Goal: Register for event/course

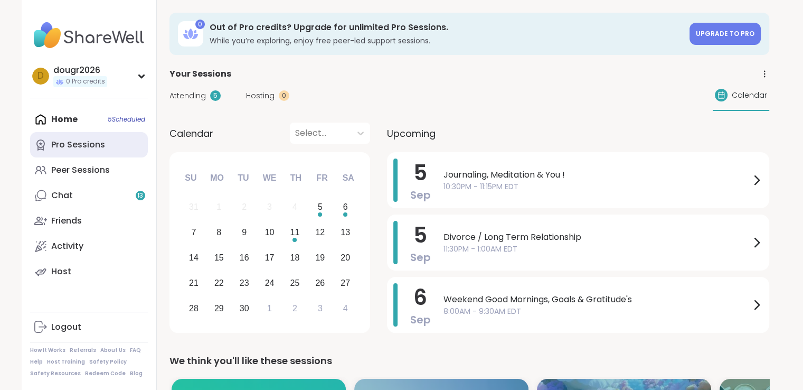
click at [72, 147] on div "Pro Sessions" at bounding box center [78, 145] width 54 height 12
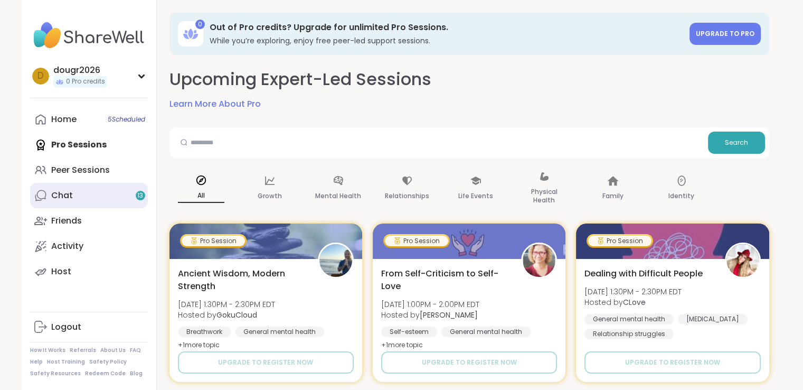
click at [66, 194] on div "Chat 13" at bounding box center [62, 196] width 22 height 12
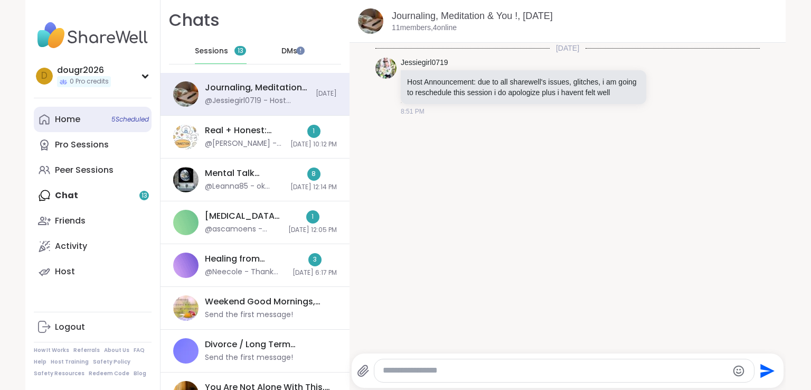
click at [66, 122] on div "Home 5 Scheduled" at bounding box center [67, 120] width 25 height 12
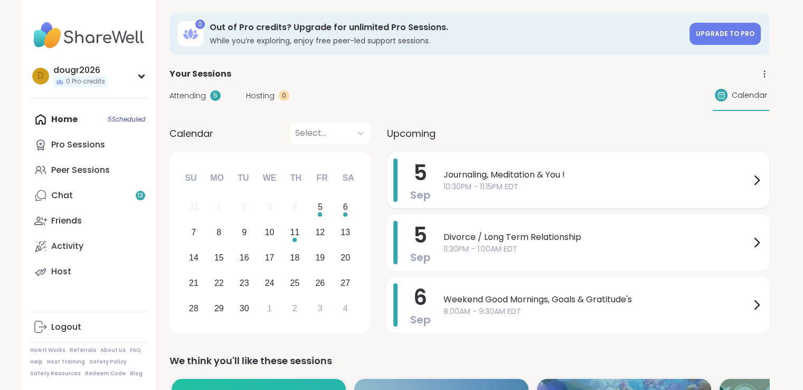
click at [494, 172] on span "Journaling, Meditation & You !" at bounding box center [597, 175] width 307 height 13
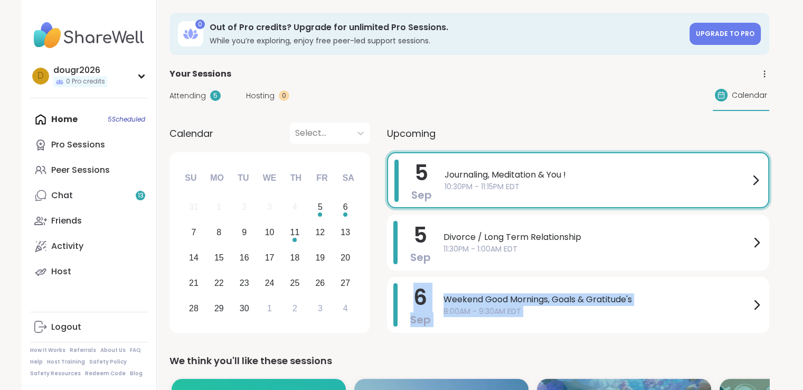
drag, startPoint x: 804, startPoint y: 237, endPoint x: 784, endPoint y: 246, distance: 21.8
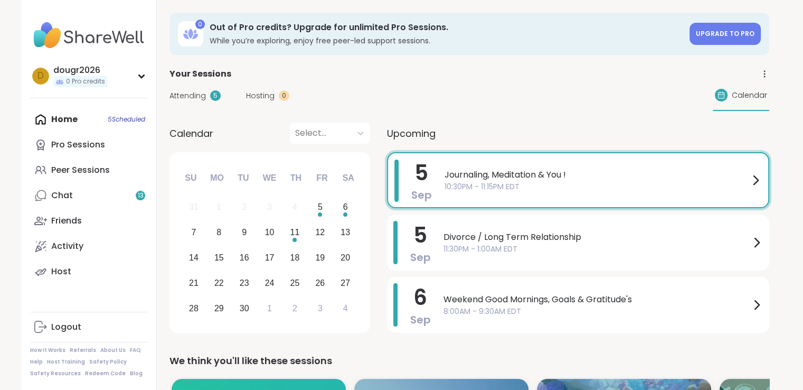
click at [746, 186] on span "10:30PM - 11:15PM EDT" at bounding box center [597, 186] width 305 height 11
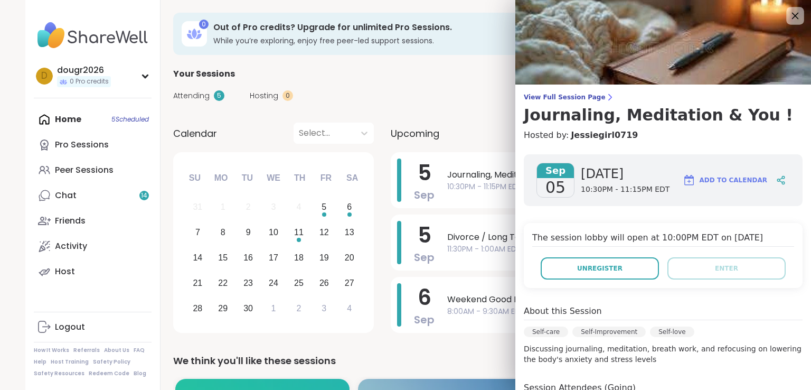
click at [789, 15] on icon at bounding box center [795, 15] width 13 height 13
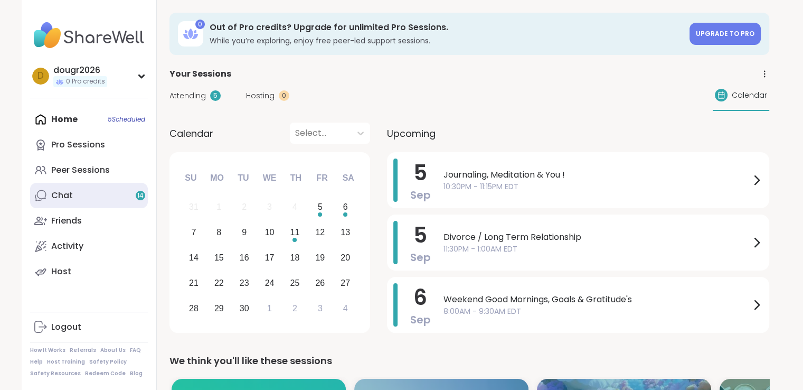
click at [78, 193] on link "Chat 14" at bounding box center [89, 195] width 118 height 25
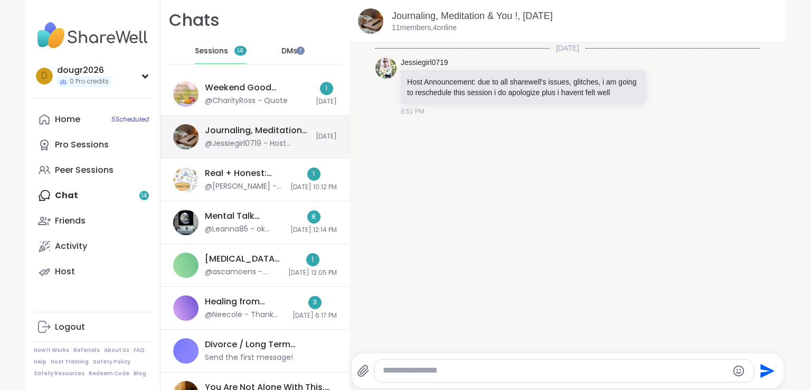
click at [238, 137] on div "Journaling, Meditation & You !, [DATE] @Jessiegirl0719 - Host Announcement: due…" at bounding box center [257, 137] width 105 height 24
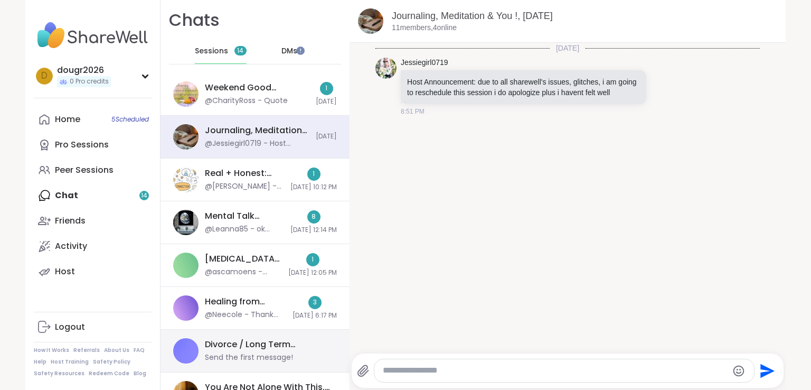
click at [232, 354] on div "Send the first message!" at bounding box center [249, 357] width 88 height 11
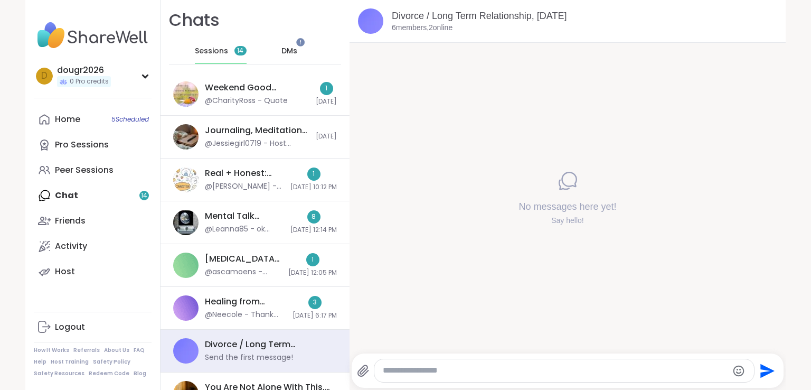
scroll to position [24, 0]
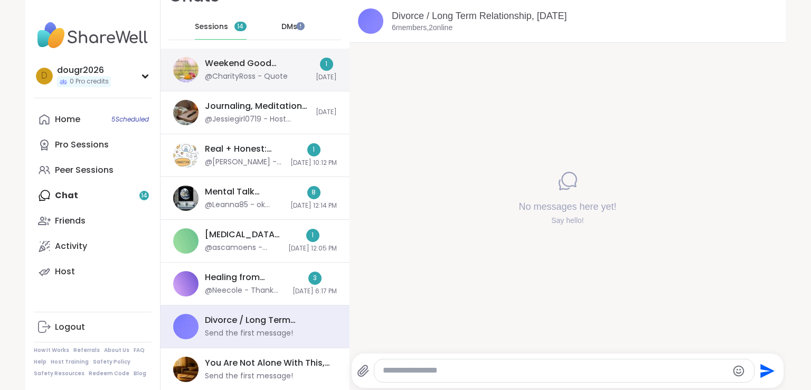
click at [246, 78] on div "@CharityRoss - Quote" at bounding box center [246, 76] width 83 height 11
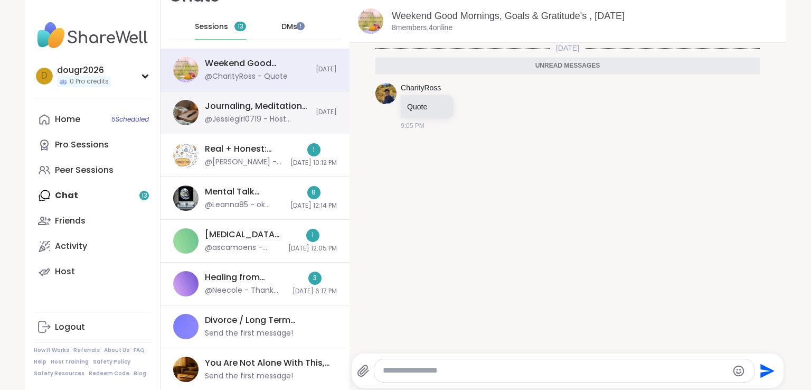
click at [227, 104] on div "Journaling, Meditation & You !, [DATE]" at bounding box center [257, 106] width 105 height 12
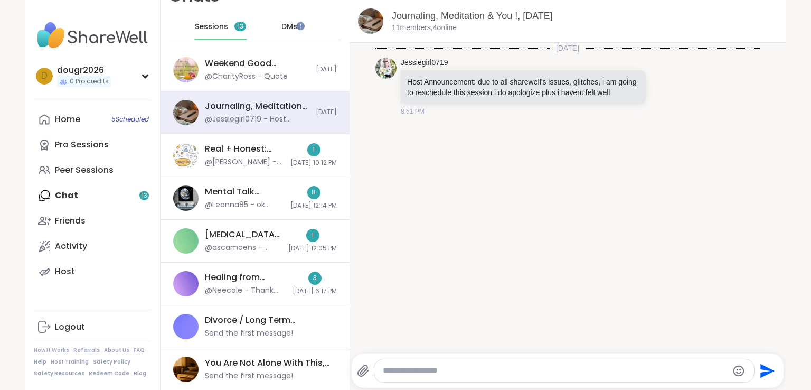
click at [401, 368] on textarea "Type your message" at bounding box center [555, 370] width 345 height 11
type textarea "**********"
click at [766, 371] on icon "Send" at bounding box center [769, 370] width 14 height 14
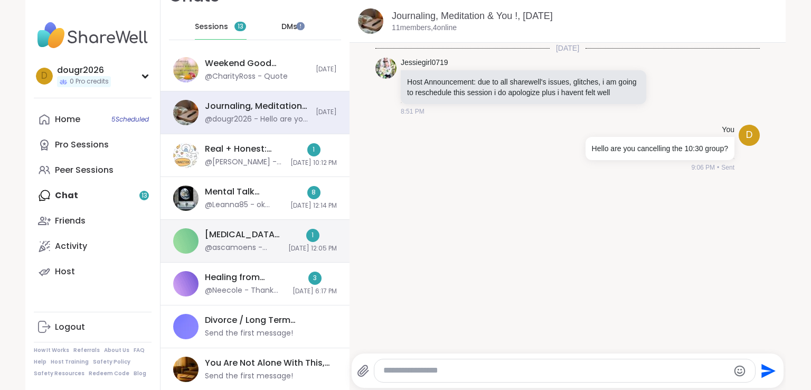
click at [222, 244] on div "@ascamoens - Thank you! It's so hard for all of us now. Hope you are doing well." at bounding box center [243, 247] width 77 height 11
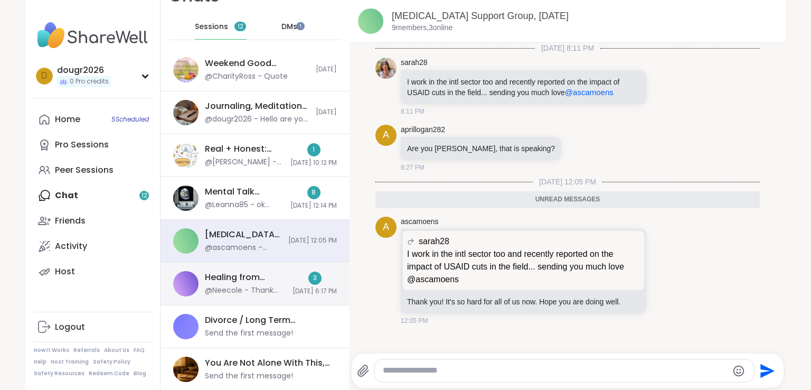
click at [211, 273] on div "Healing from Emotional Abuse, [DATE]" at bounding box center [245, 278] width 81 height 12
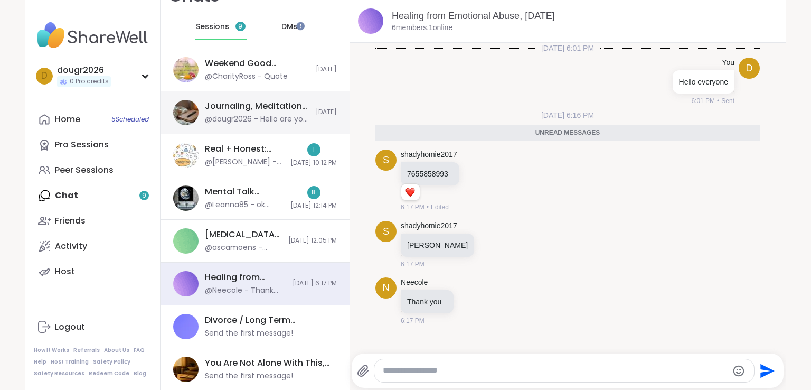
click at [228, 116] on div "@dougr2026 - Hello are you cancelling the 10:30 group?" at bounding box center [257, 119] width 105 height 11
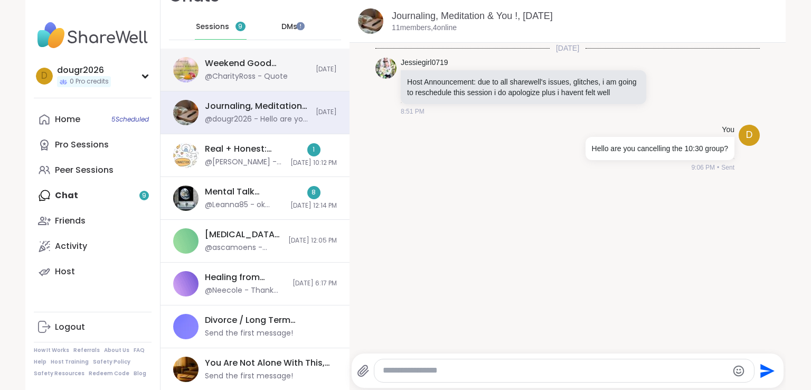
click at [226, 55] on div "Weekend Good Mornings, Goals & Gratitude's , [DATE] @CharityRoss - Quote [DATE]" at bounding box center [255, 70] width 189 height 43
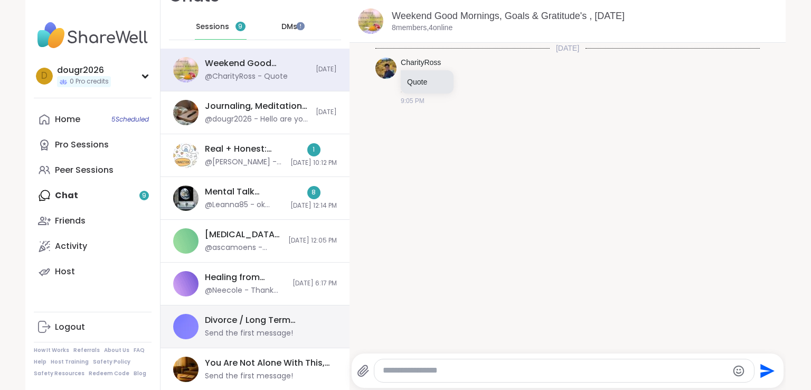
click at [216, 311] on div "Divorce / Long Term Relationship, [DATE] Send the first message!" at bounding box center [255, 326] width 189 height 43
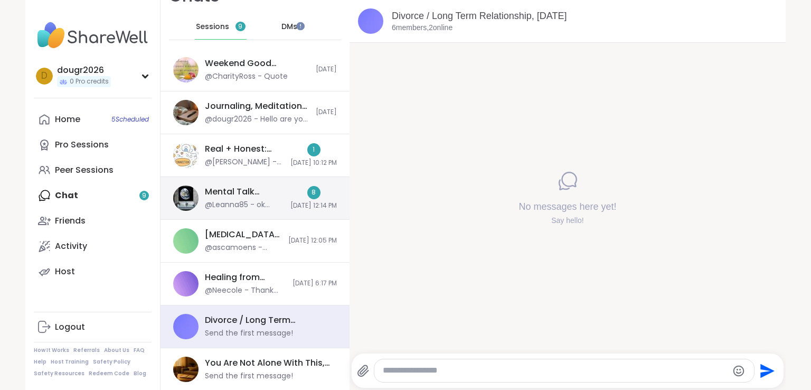
click at [250, 191] on div "Mental Talk Space: Supporting One Another, [DATE]" at bounding box center [244, 192] width 79 height 12
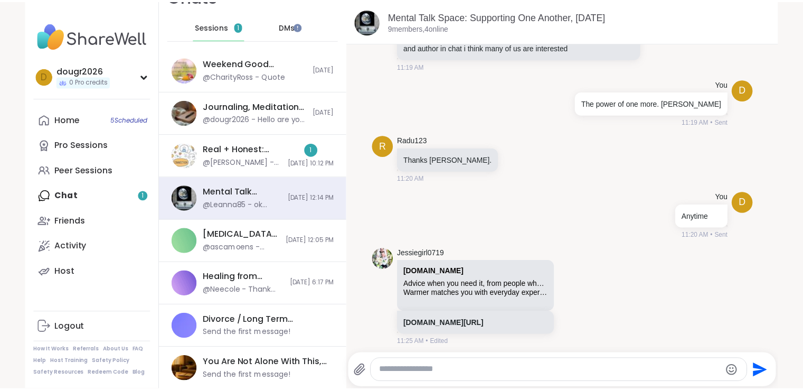
scroll to position [798, 0]
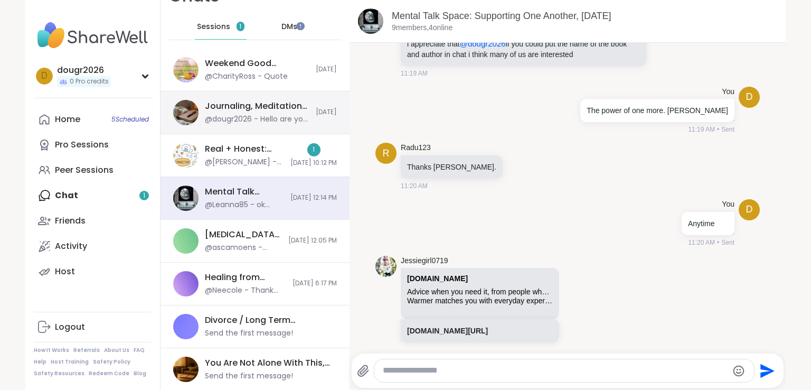
click at [213, 109] on div "Journaling, Meditation & You !, [DATE]" at bounding box center [257, 106] width 105 height 12
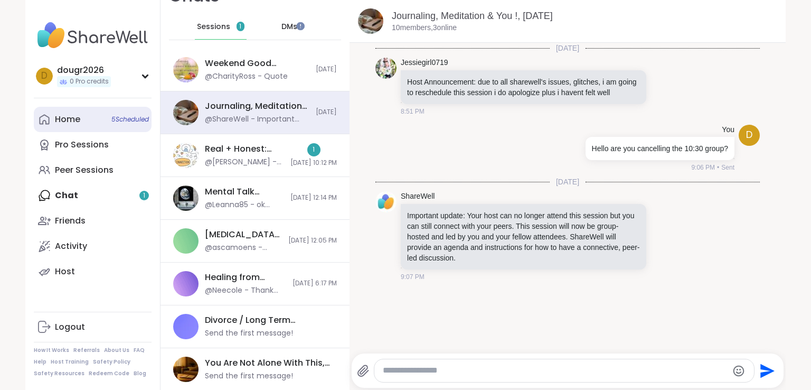
click at [93, 123] on link "Home 5 Scheduled" at bounding box center [93, 119] width 118 height 25
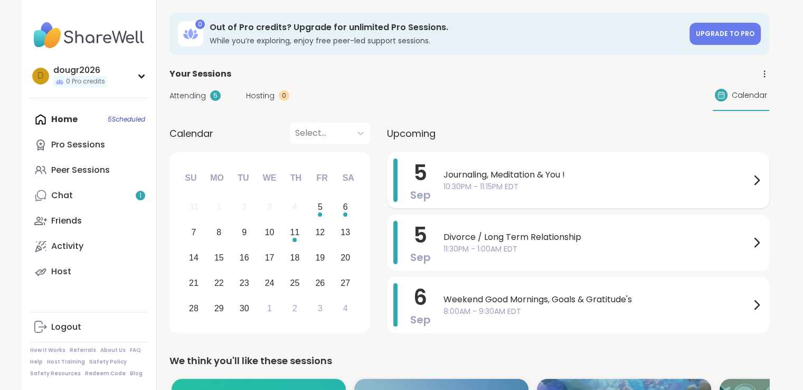
click at [759, 180] on icon at bounding box center [757, 180] width 4 height 8
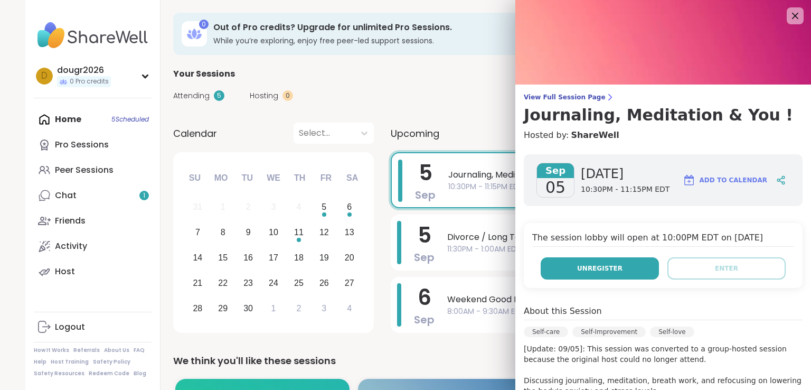
click at [607, 264] on span "Unregister" at bounding box center [599, 269] width 45 height 10
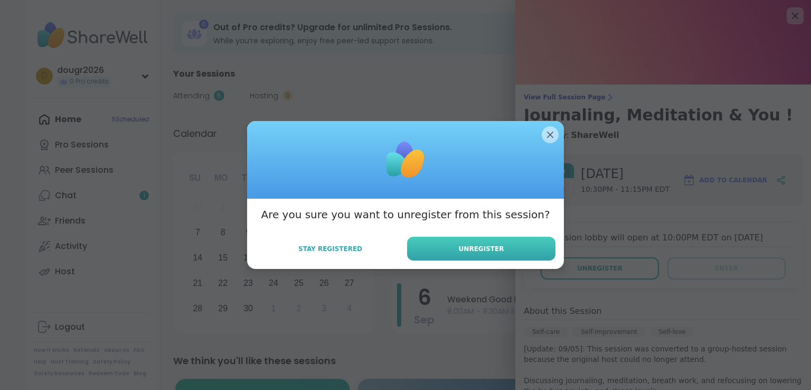
click at [503, 251] on button "Unregister" at bounding box center [481, 249] width 148 height 24
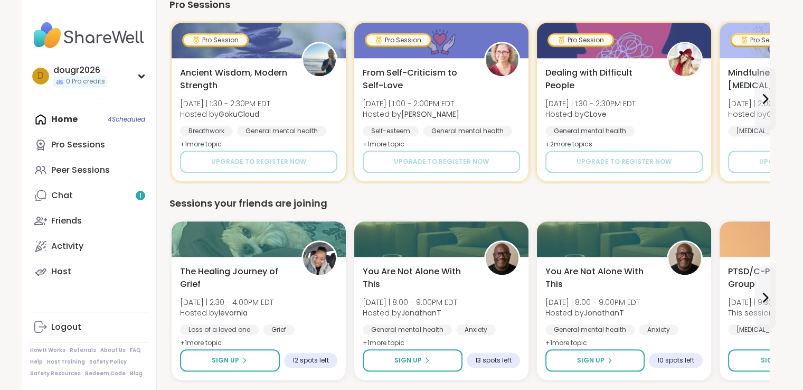
scroll to position [755, 0]
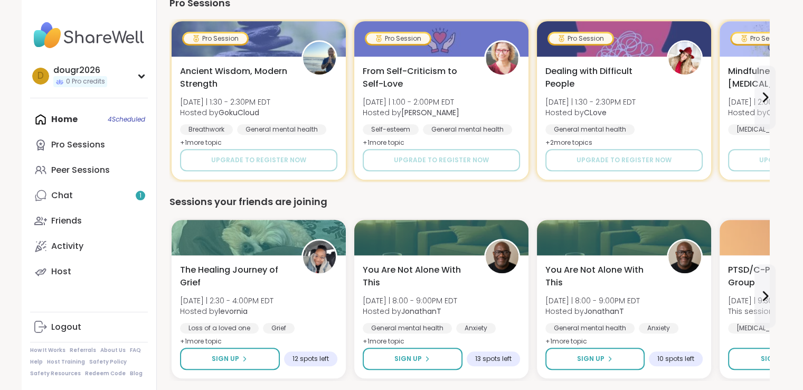
click at [57, 114] on div "Home 4 Scheduled Pro Sessions Peer Sessions Chat 1 Friends Activity Host" at bounding box center [89, 195] width 118 height 177
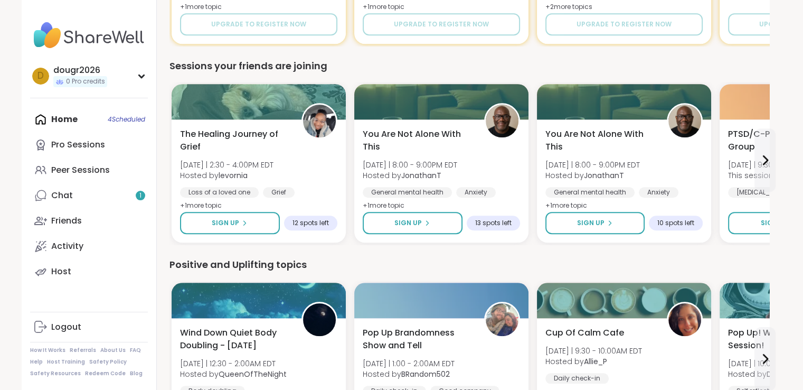
scroll to position [886, 0]
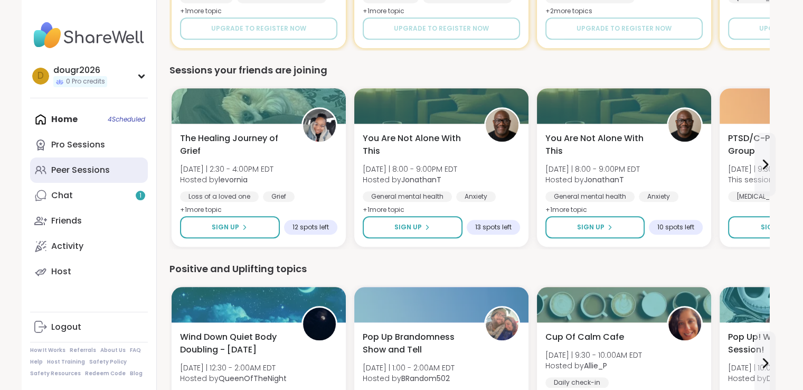
click at [51, 172] on div "Peer Sessions" at bounding box center [80, 170] width 59 height 12
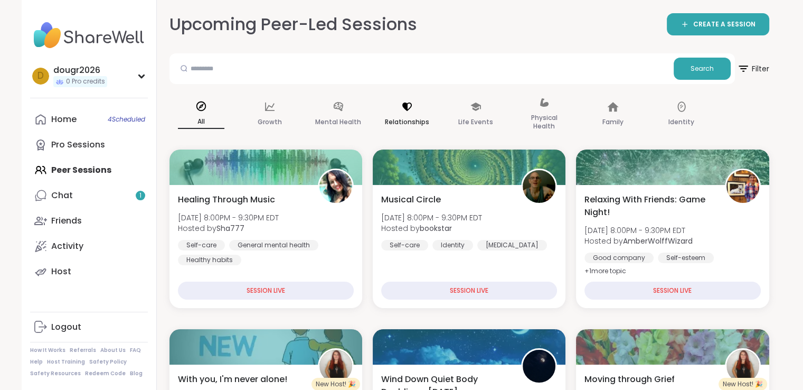
click at [404, 108] on icon at bounding box center [407, 107] width 12 height 12
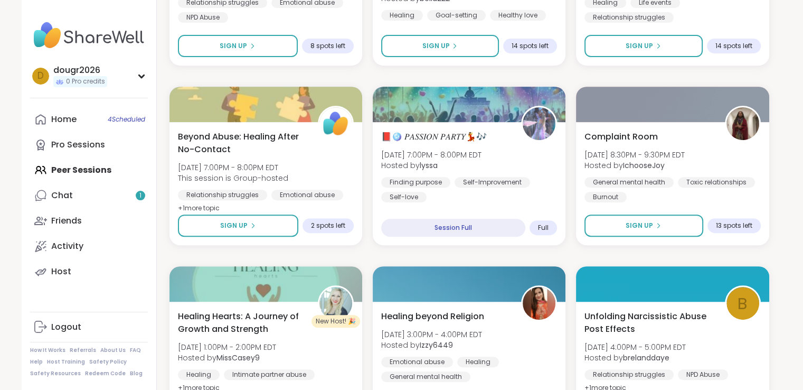
scroll to position [461, 0]
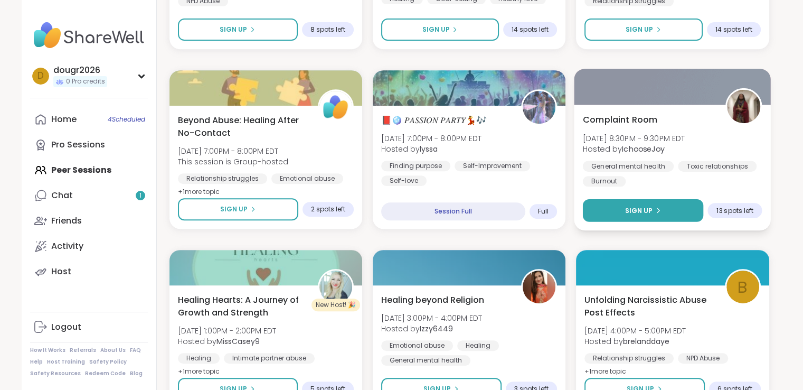
click at [617, 213] on button "Sign Up" at bounding box center [643, 210] width 121 height 23
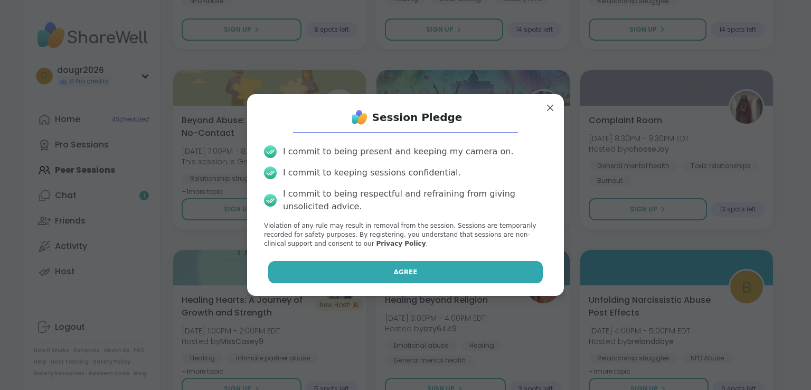
click at [465, 272] on button "Agree" at bounding box center [405, 272] width 275 height 22
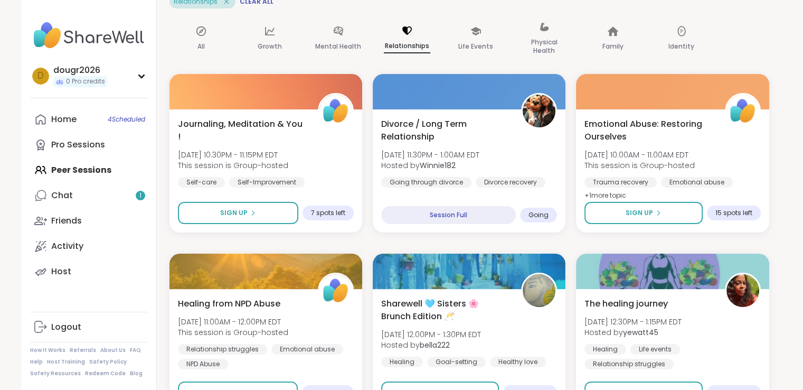
scroll to position [0, 0]
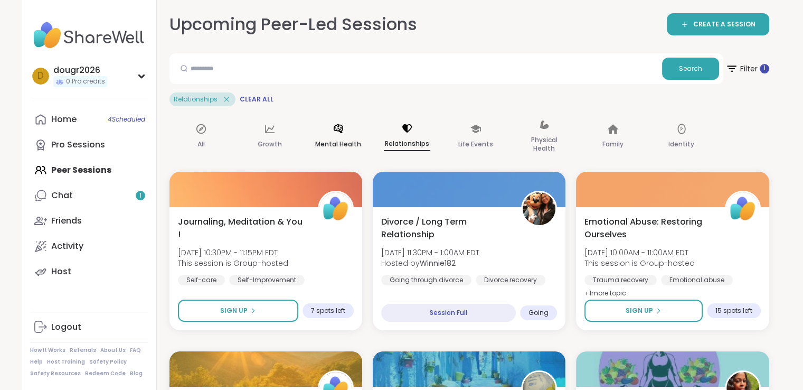
click at [333, 130] on icon at bounding box center [339, 129] width 12 height 12
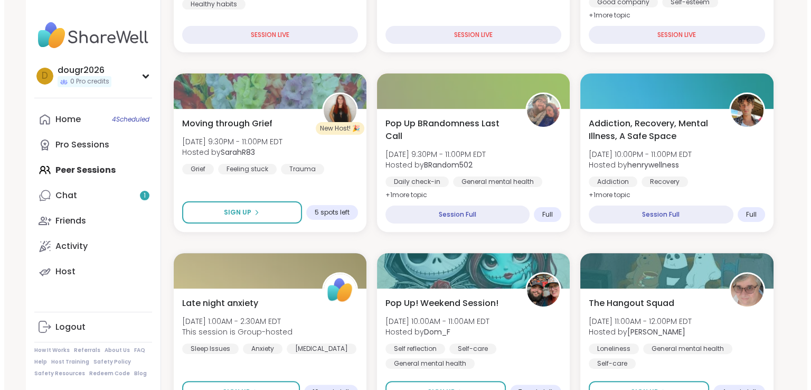
scroll to position [273, 0]
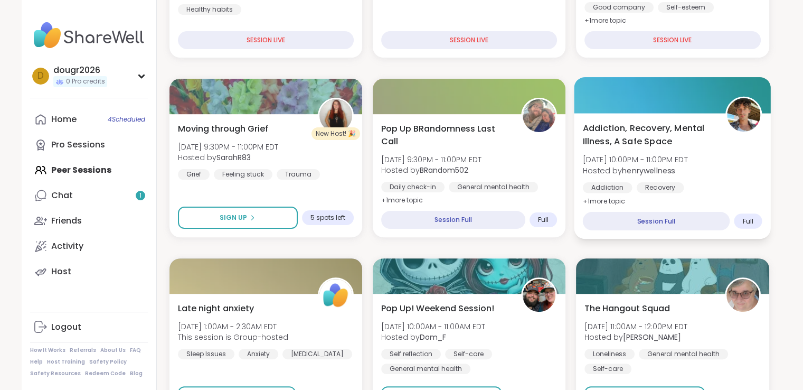
click at [639, 121] on div "Addiction, Recovery, Mental Illness, A Safe Space [DATE] 10:00PM - 11:00PM EDT …" at bounding box center [673, 176] width 197 height 126
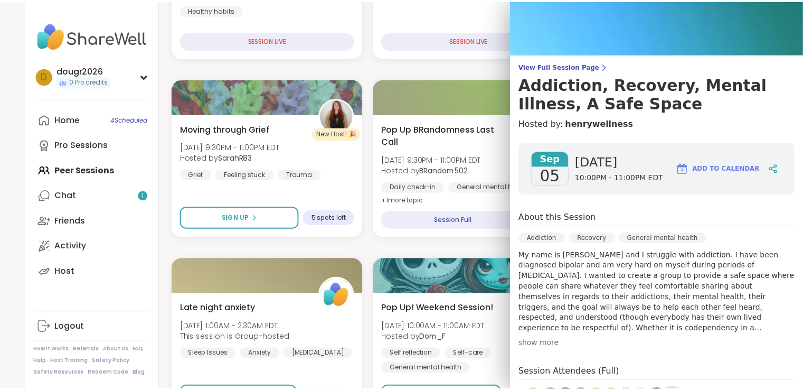
scroll to position [30, 0]
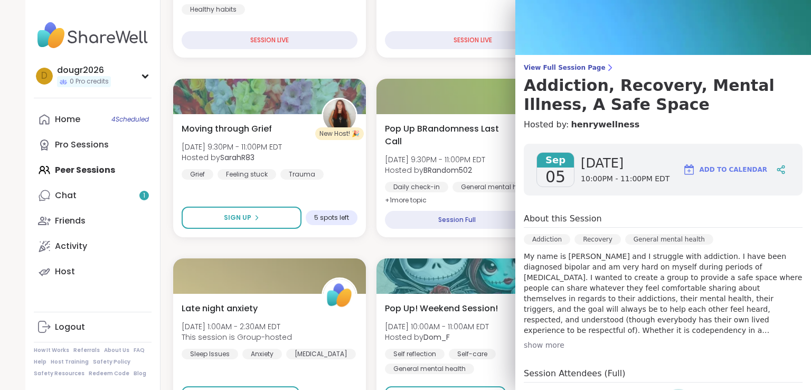
click at [715, 169] on span "Add to Calendar" at bounding box center [734, 170] width 68 height 10
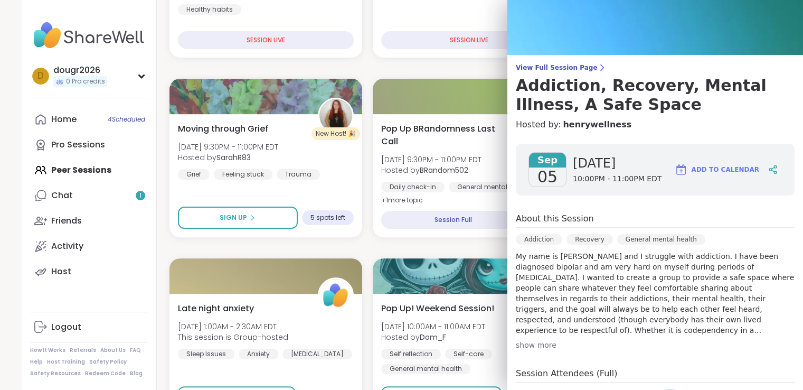
click at [788, 7] on img at bounding box center [656, 12] width 296 height 85
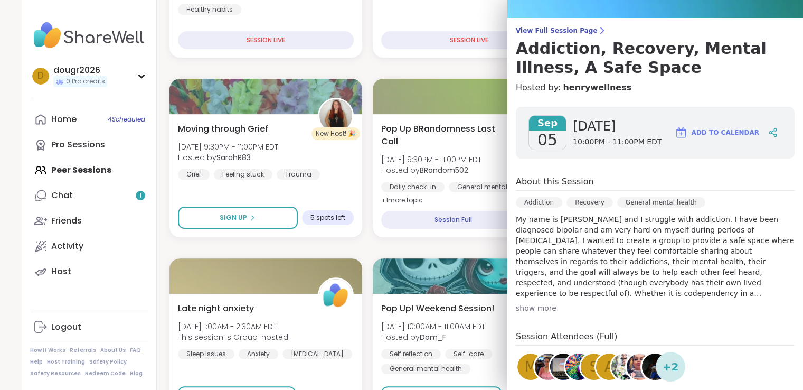
scroll to position [187, 0]
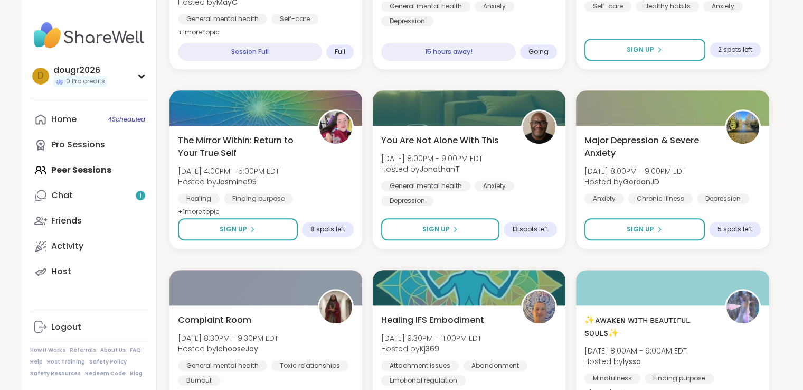
scroll to position [805, 0]
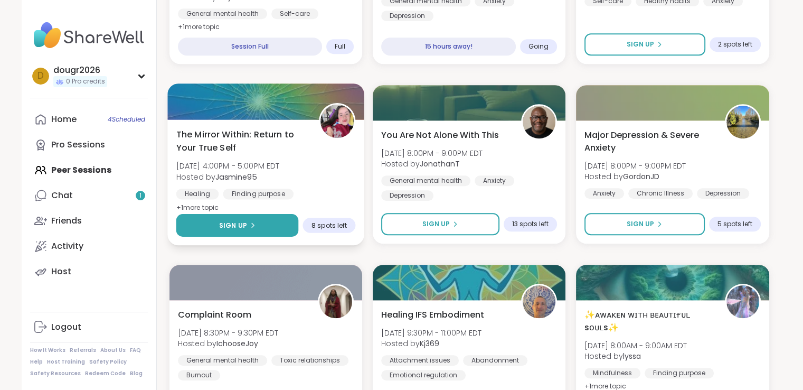
click at [249, 218] on button "Sign Up" at bounding box center [237, 225] width 123 height 23
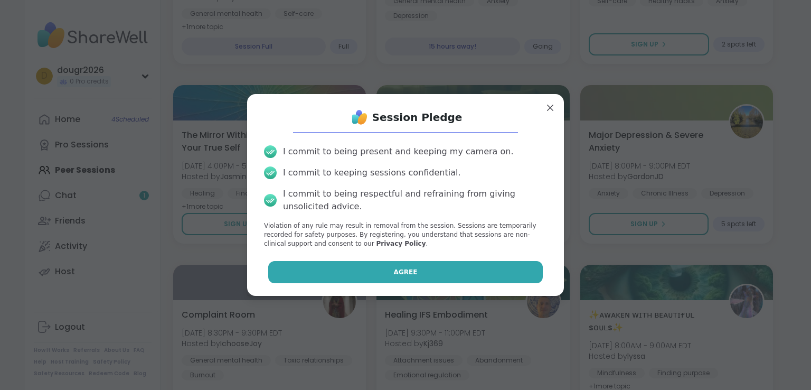
click at [377, 267] on button "Agree" at bounding box center [405, 272] width 275 height 22
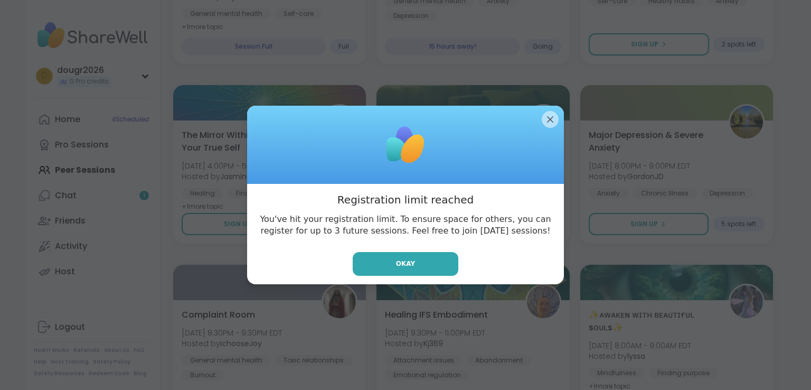
click at [377, 267] on button "Okay" at bounding box center [406, 264] width 106 height 24
